Goal: Information Seeking & Learning: Learn about a topic

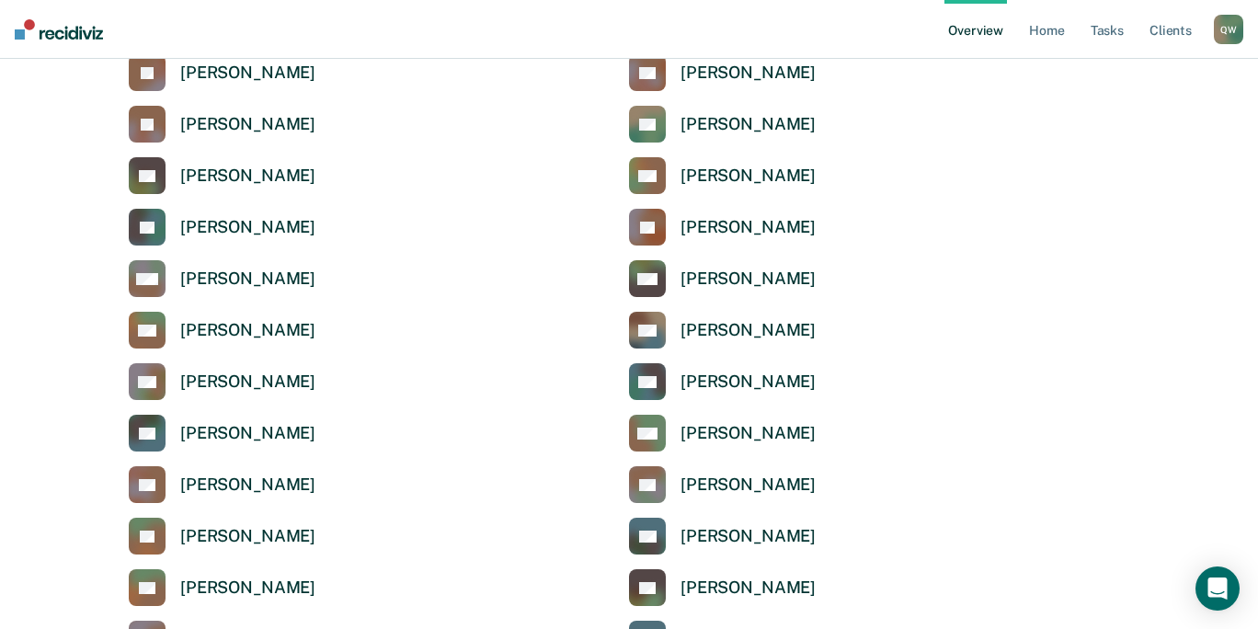
scroll to position [3955, 0]
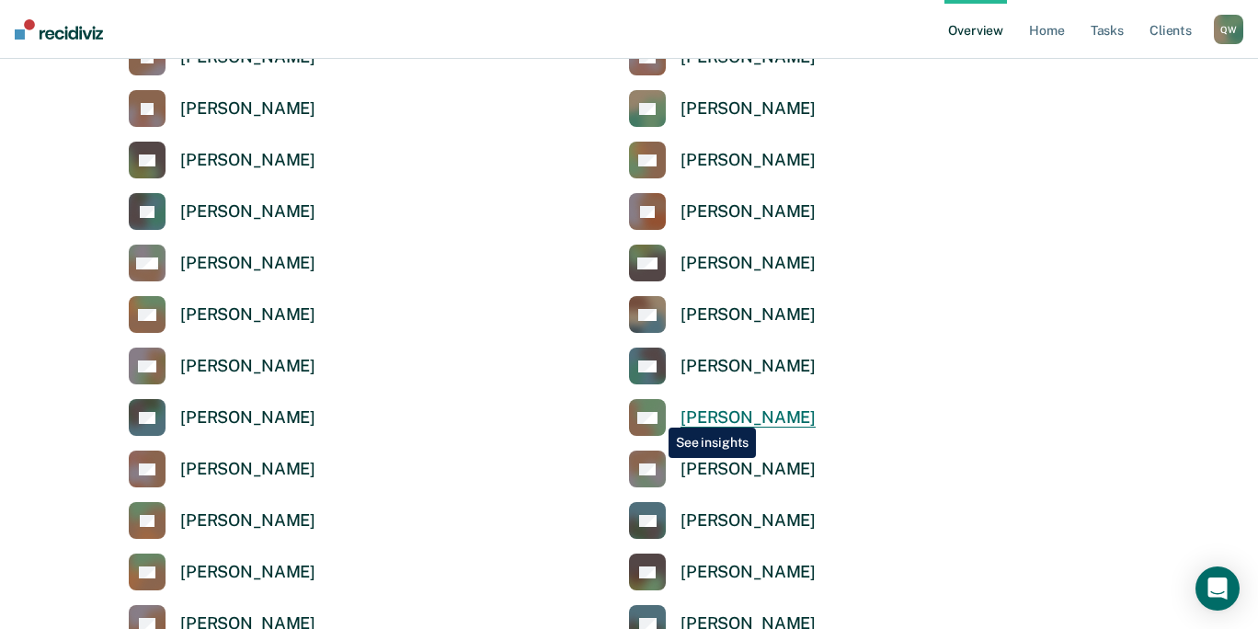
click at [655, 414] on div "Select a supervisor to view their overview REGION 1 AS Alicia Sanchez AG Anabel…" at bounding box center [629, 609] width 1214 height 8967
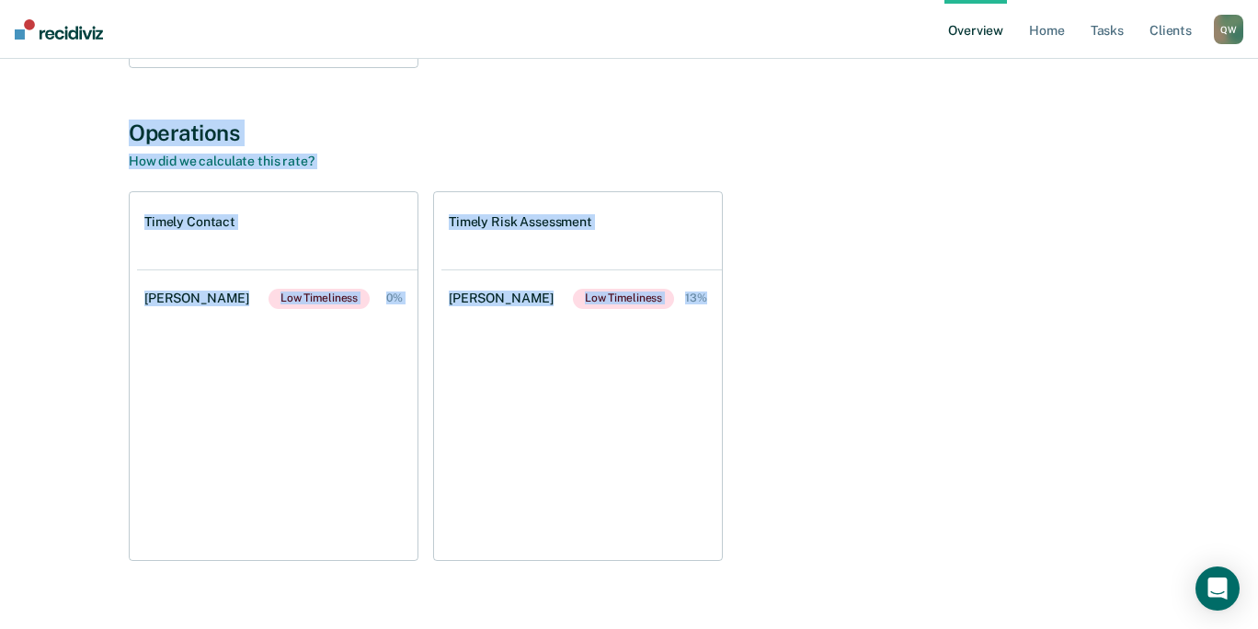
scroll to position [631, 0]
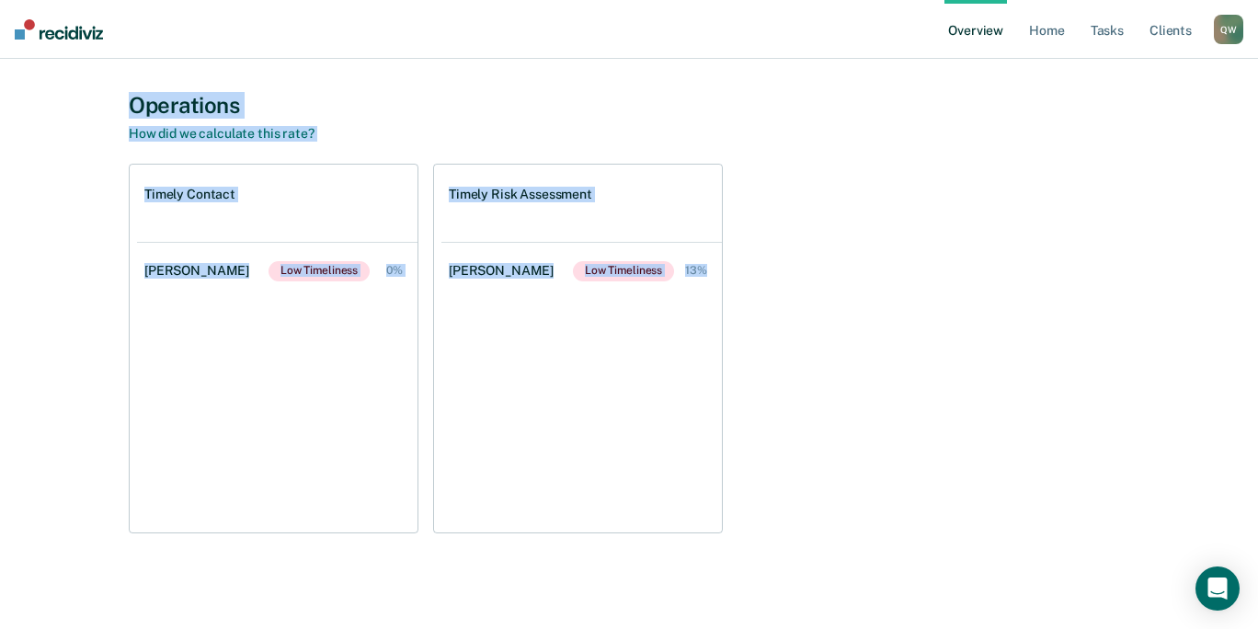
click at [643, 453] on ul "Osmin Scott Low Timeliness 13%" at bounding box center [582, 387] width 281 height 291
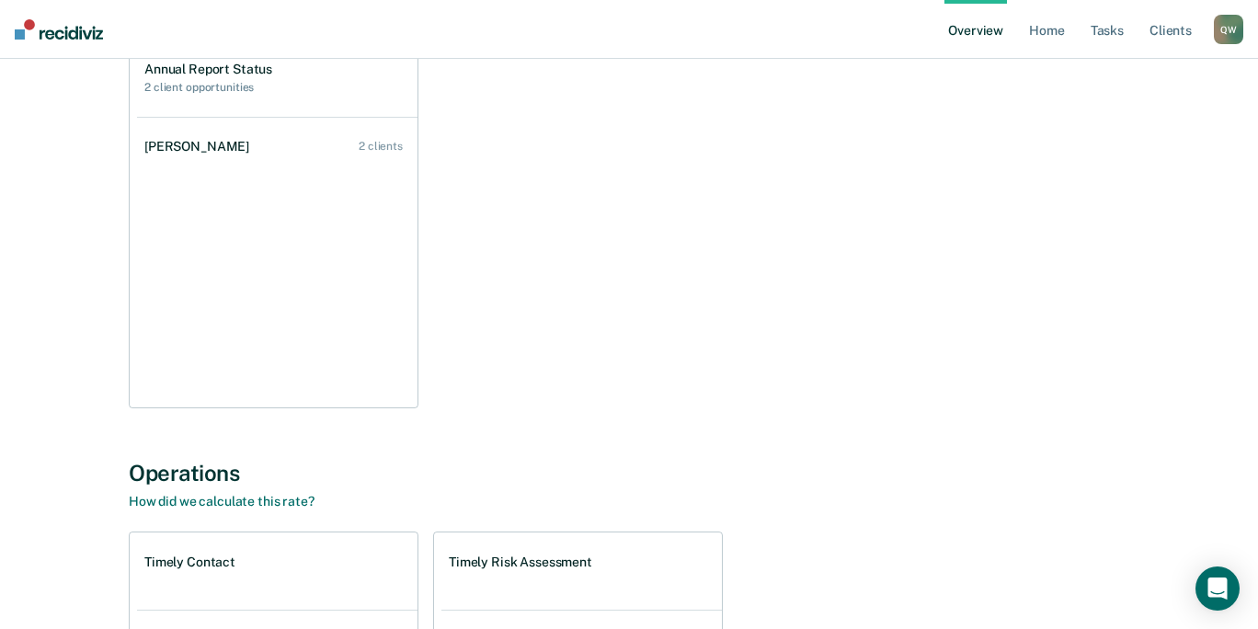
scroll to position [0, 0]
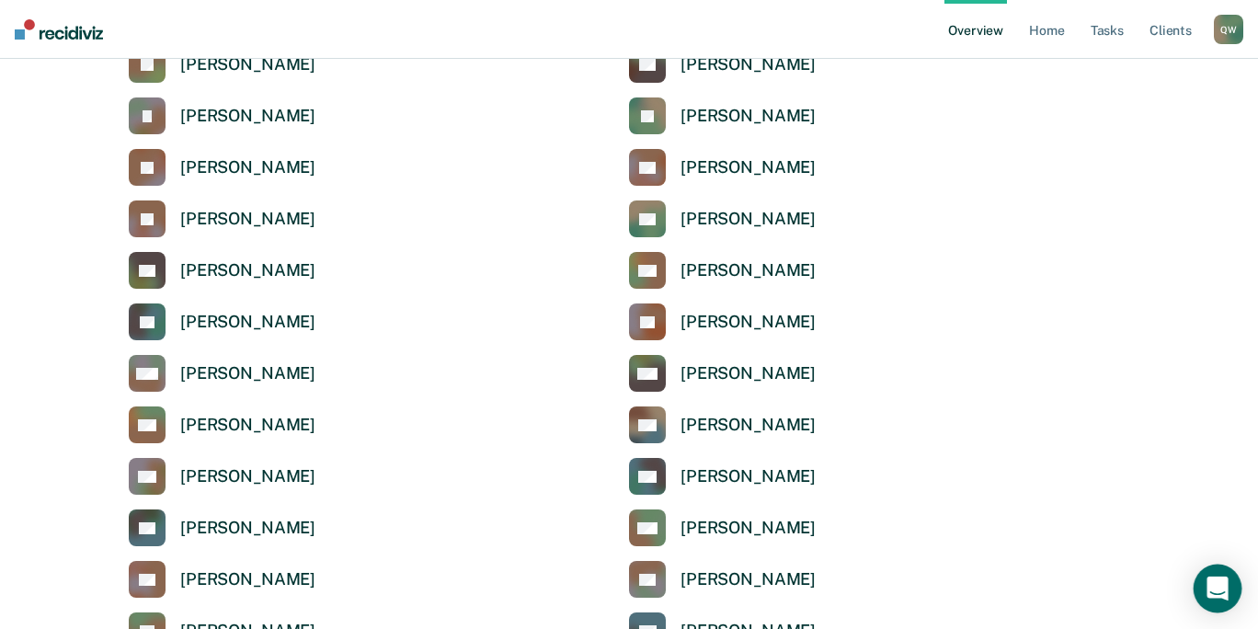
scroll to position [3863, 0]
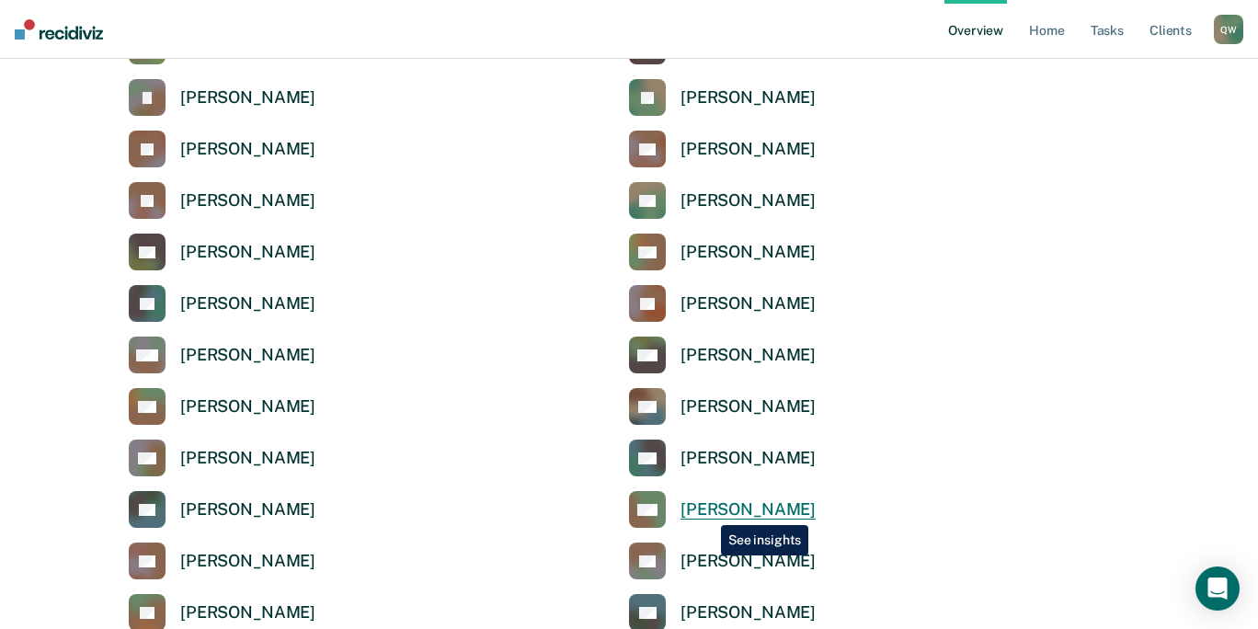
click at [707, 511] on div "[PERSON_NAME]" at bounding box center [748, 509] width 135 height 21
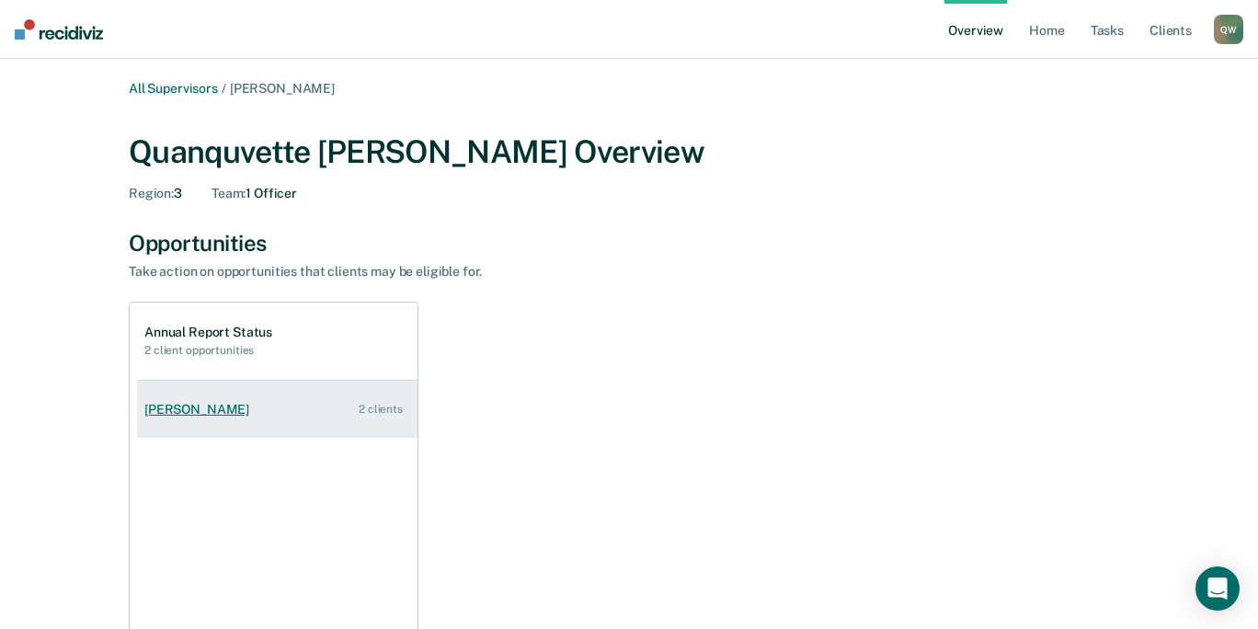
click at [182, 408] on div "[PERSON_NAME]" at bounding box center [200, 410] width 112 height 16
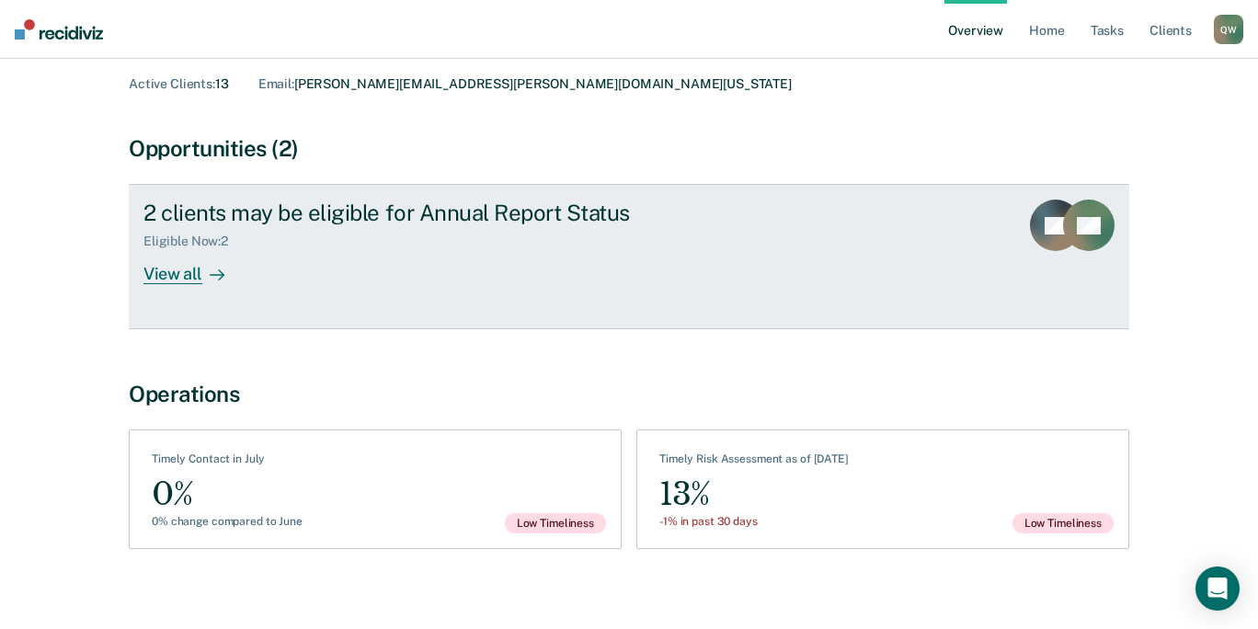
scroll to position [125, 0]
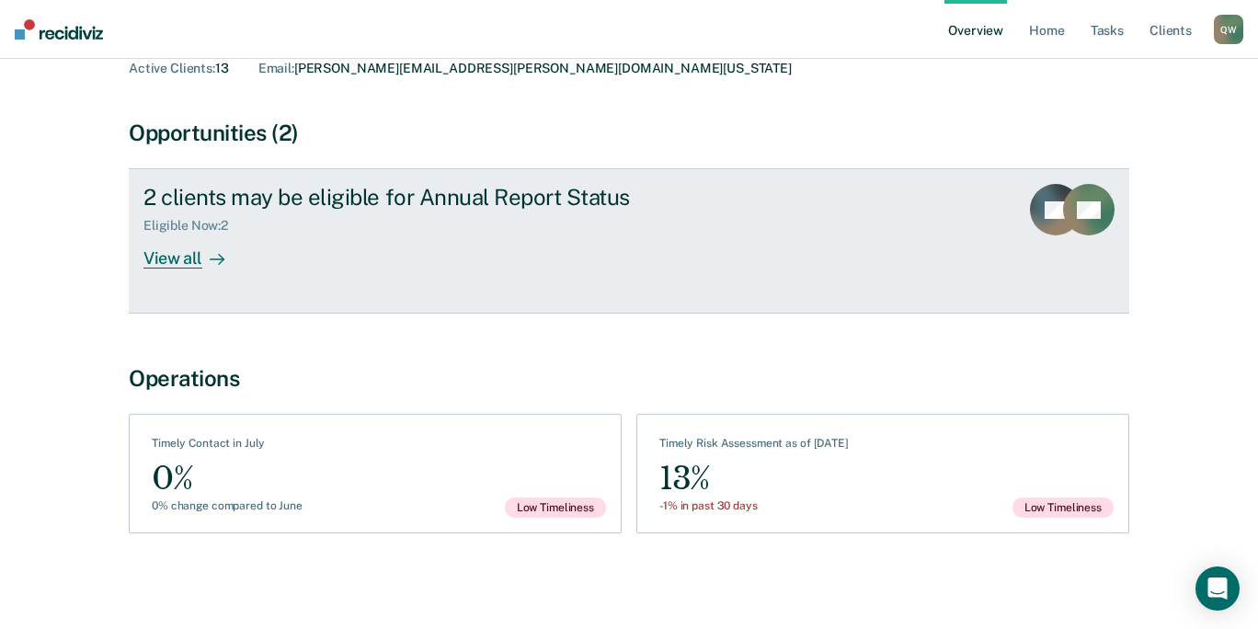
click at [156, 258] on div "View all" at bounding box center [194, 252] width 103 height 36
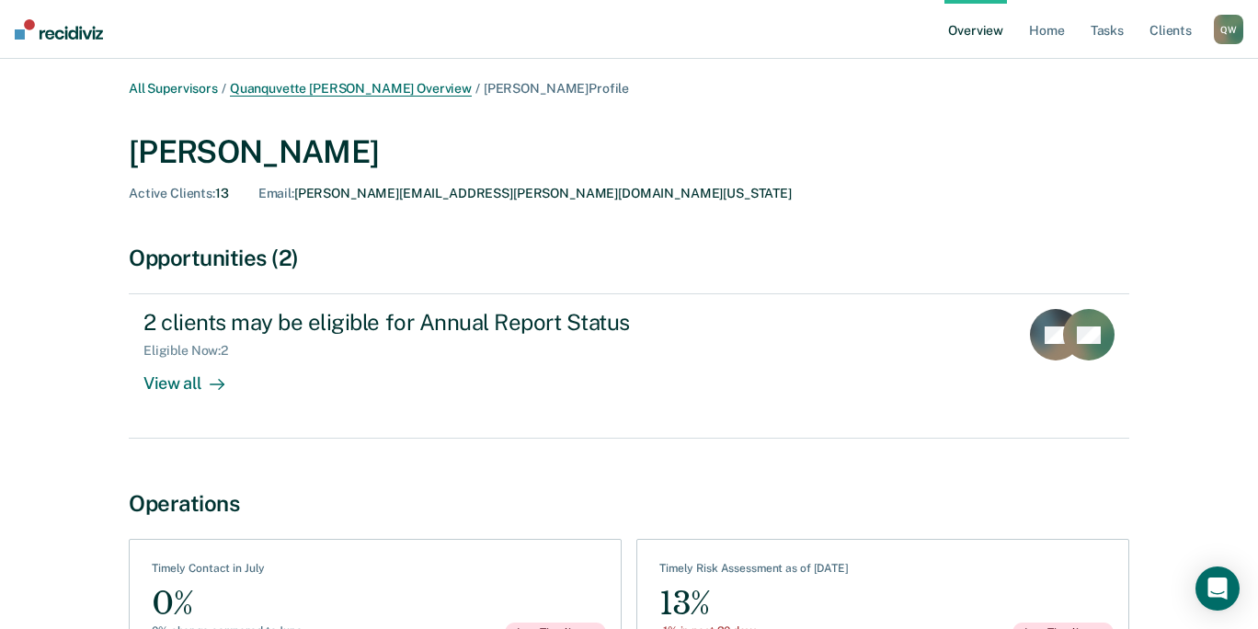
click at [281, 82] on link "Quanquvette [PERSON_NAME] Overview" at bounding box center [351, 89] width 242 height 16
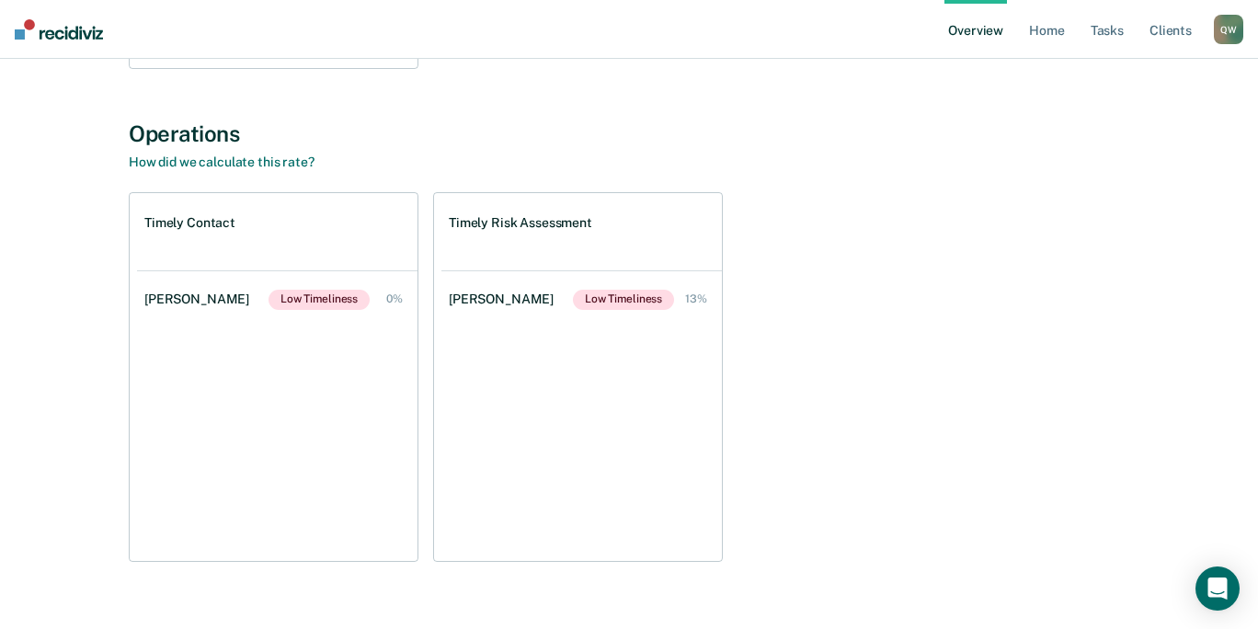
scroll to position [631, 0]
